Goal: Task Accomplishment & Management: Complete application form

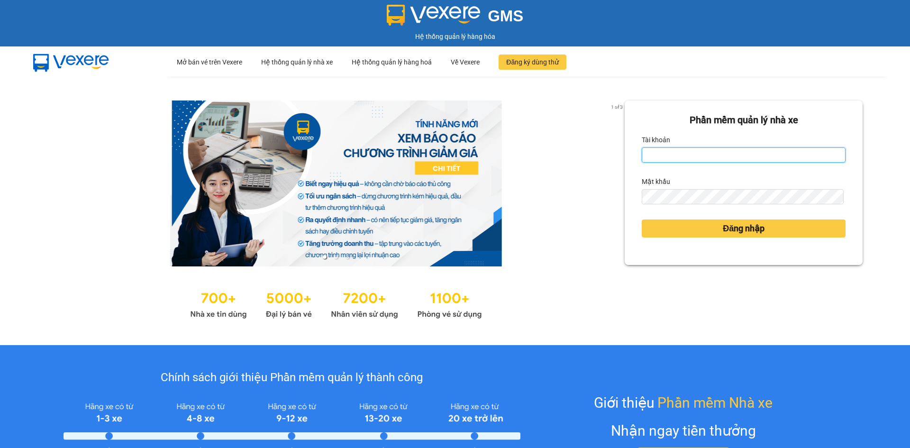
click at [738, 158] on input "Tài khoản" at bounding box center [744, 154] width 204 height 15
type input "hongphuc.tienoanh"
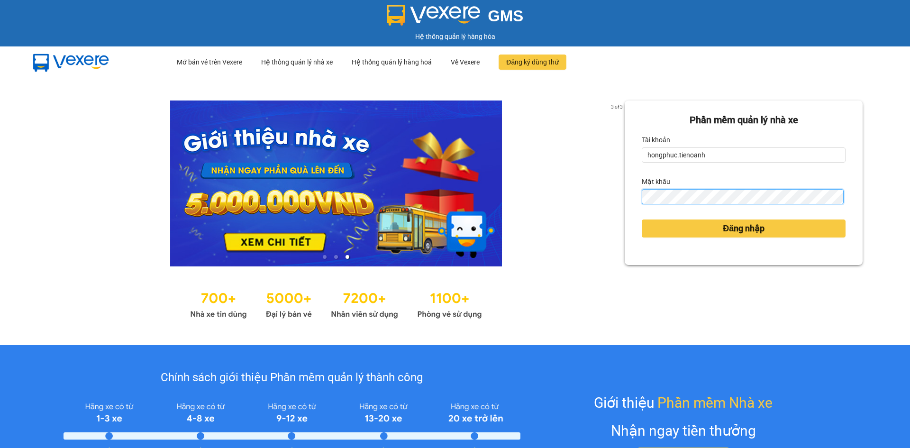
click at [642, 220] on button "Đăng nhập" at bounding box center [744, 229] width 204 height 18
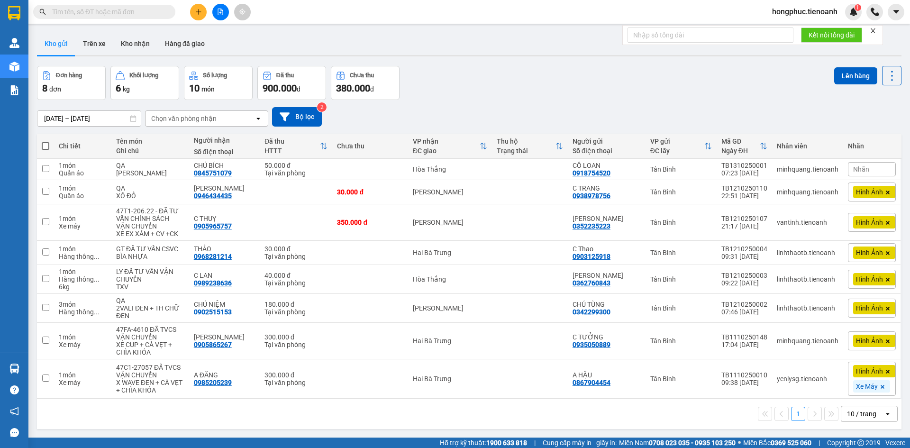
paste input "0899502201"
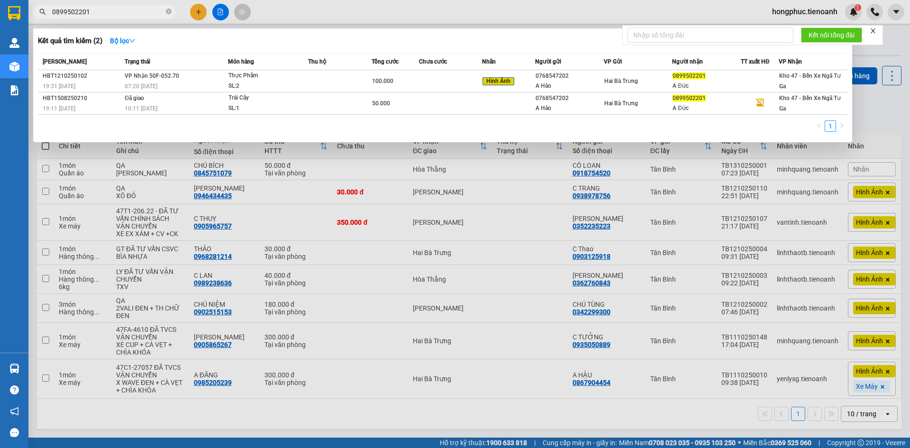
type input "0899502201"
click at [167, 12] on icon "close-circle" at bounding box center [169, 12] width 6 height 6
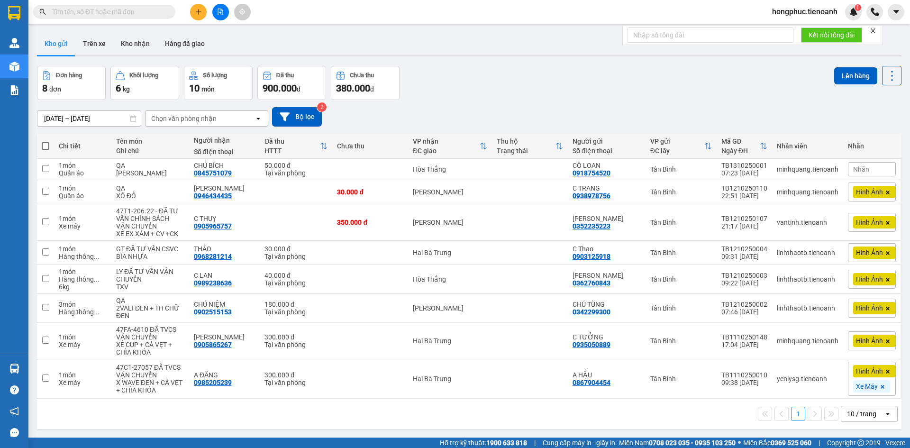
paste input "0901344312"
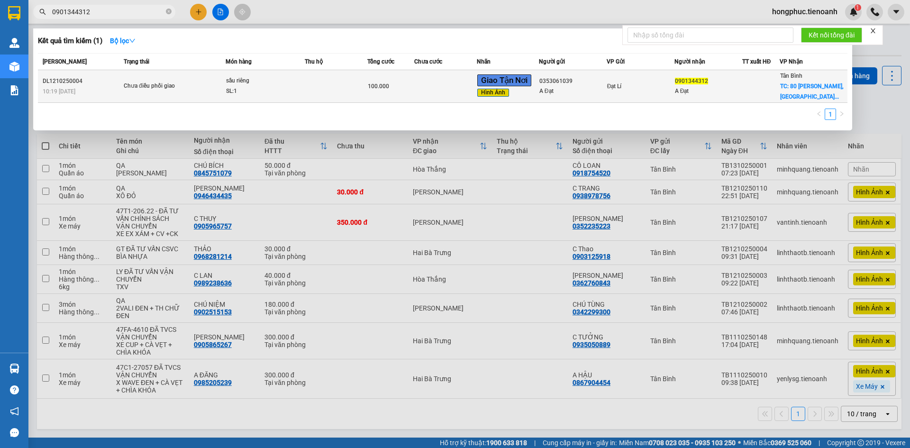
type input "0901344312"
click at [719, 90] on div "A Đạt" at bounding box center [708, 91] width 67 height 10
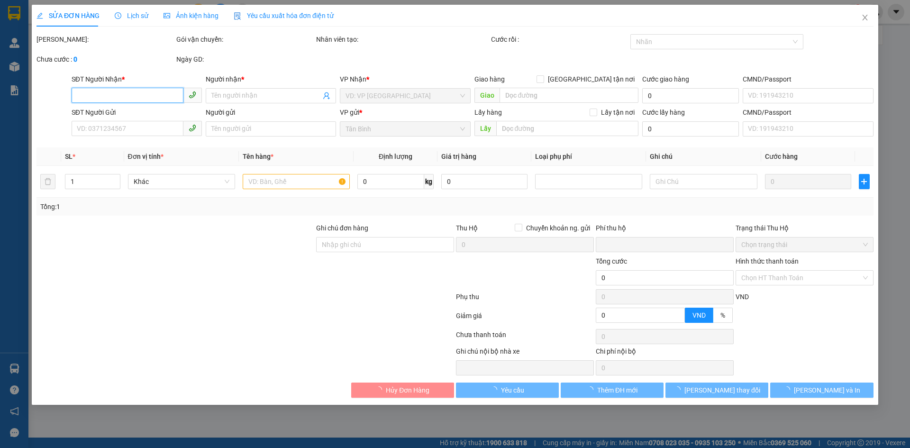
type input "0901344312"
type input "A Đạt"
checkbox input "true"
type input "[GEOGRAPHIC_DATA][PERSON_NAME], [GEOGRAPHIC_DATA], [GEOGRAPHIC_DATA], [GEOGRAPH…"
type input "0353061039"
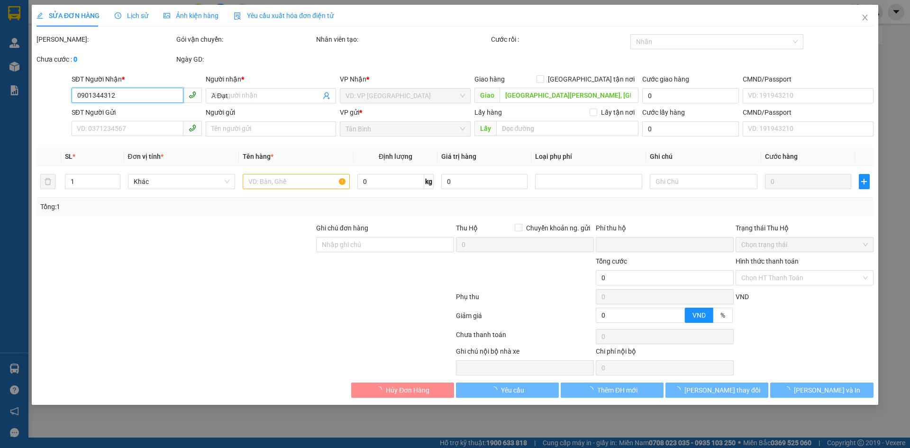
type input "A Đạt"
type input "KNM"
type input "0"
type input "100.000"
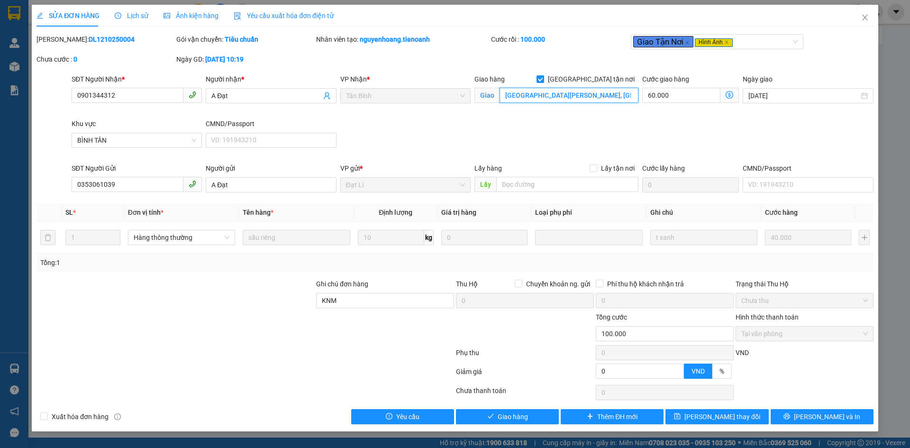
click at [594, 94] on input "[GEOGRAPHIC_DATA][PERSON_NAME], [GEOGRAPHIC_DATA], [GEOGRAPHIC_DATA], [GEOGRAPH…" at bounding box center [569, 95] width 139 height 15
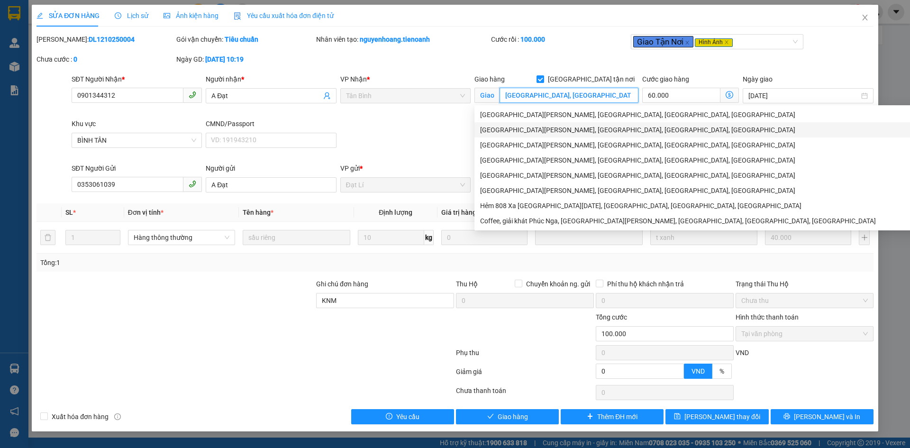
scroll to position [0, 121]
click at [848, 56] on div "[PERSON_NAME]: DL1210250004 Gói vận chuyển: Tiêu chuẩn Nhân viên tạo: nguyenhoa…" at bounding box center [455, 54] width 839 height 40
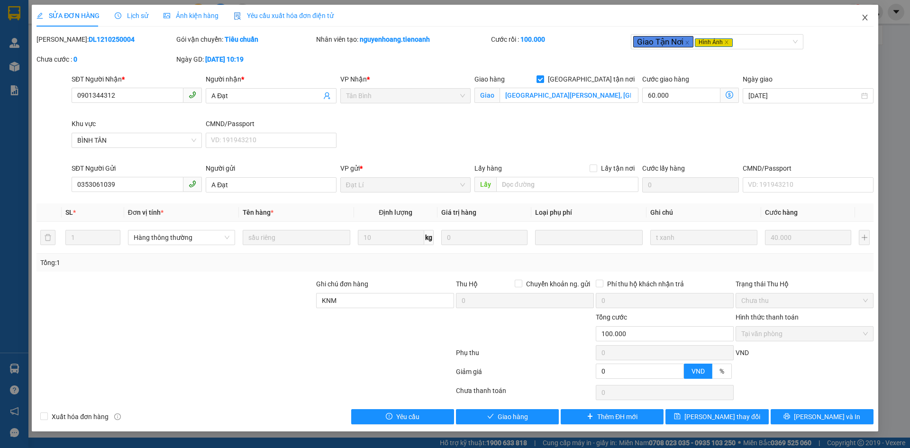
click at [868, 21] on icon "close" at bounding box center [866, 18] width 8 height 8
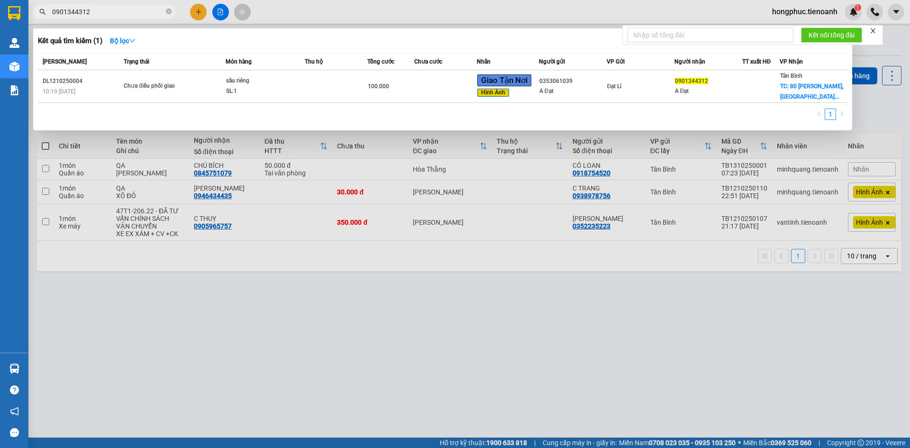
click at [108, 8] on input "0901344312" at bounding box center [108, 12] width 112 height 10
